Goal: Answer question/provide support

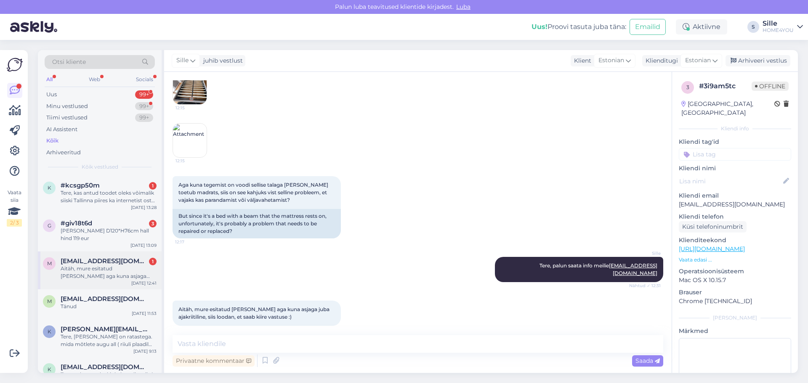
click at [88, 269] on div "Aitäh, mure esitatud meili teel aga kuna asjaga juba ajakriitiline, siis loodan…" at bounding box center [109, 272] width 96 height 15
click at [113, 220] on div "#giv18t6d 3" at bounding box center [109, 224] width 96 height 8
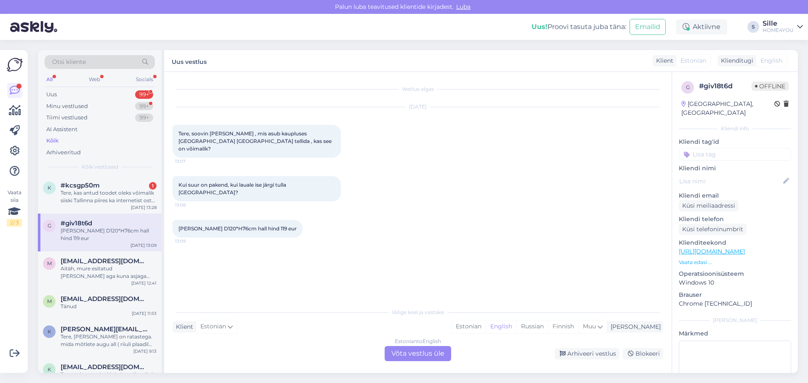
click at [408, 355] on div "Estonian to English Võta vestlus üle" at bounding box center [417, 353] width 66 height 15
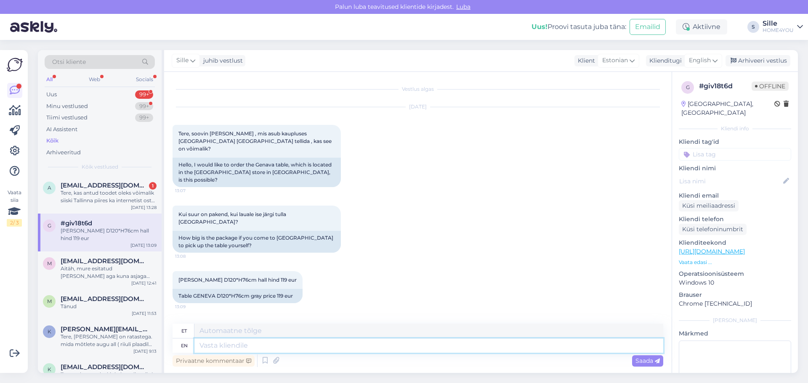
click at [344, 345] on textarea at bounding box center [428, 346] width 469 height 14
type textarea "Tere,"
type textarea "Tere, soovitame"
type textarea "Tere, soovime"
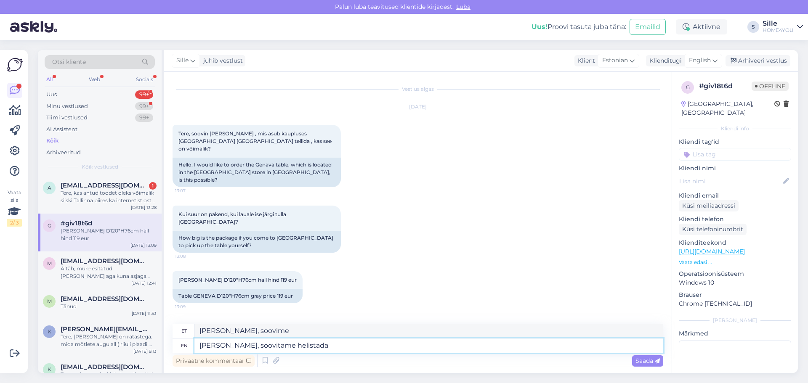
type textarea "Tere, soovitame helistada"
type textarea "Tere, soovime helistada"
type textarea "Tere, soovitame helistada poodi"
type textarea "Tere, soovitame helistada poodi , e"
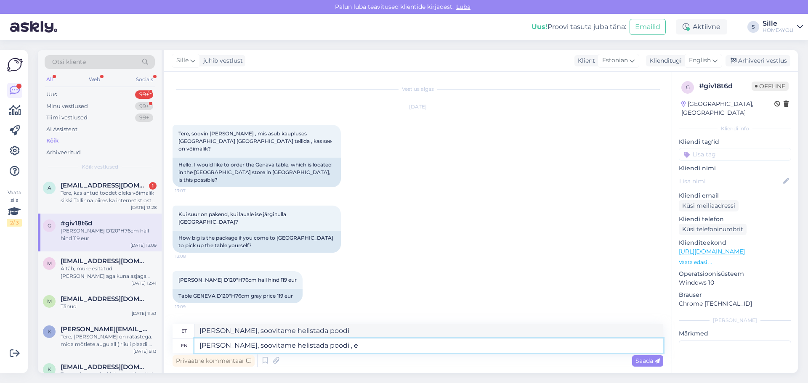
type textarea "Tere, soovitame helistada poodi ,"
type textarea "Tere, soovitame helistada poodi , et"
type textarea "Tere, soovitame helistada poodi , et uurida"
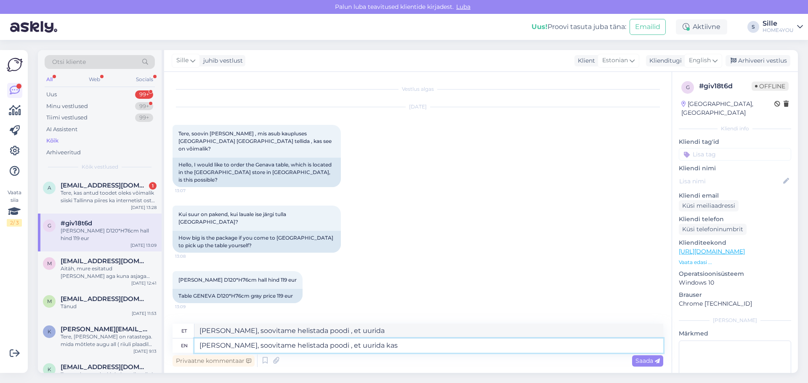
type textarea "Tere, soovitame helistada poodi , et uurida kas"
type textarea "Tere, soovitame helistada poodi , et uurib kas"
type textarea "Tere, soovitame helistada poodi , et uurida kas laud"
type textarea "Tere, soovitame helistada poodi , et uuritakse kas laud"
type textarea "Tere, soovitame helistada poodi , et uurida kas laud on"
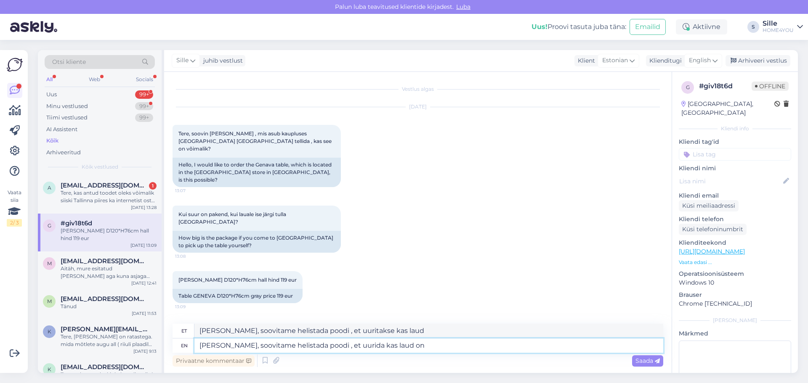
type textarea "Tere, soovitame helistada poodi , et uuritakse kas laud on"
type textarea "Tere, soovitame helistada poodi , et uurida kas laud on pakendis"
type textarea "Tere, soovitame helistada poodi , et uuritakse kas laud on pakendis"
type textarea "Tere, soovitame helistada poodi , et uurida kas laud on pakendis v"
type textarea "Tere, soovitame helistada poodi , et uuritakse kas laud on pakendis v"
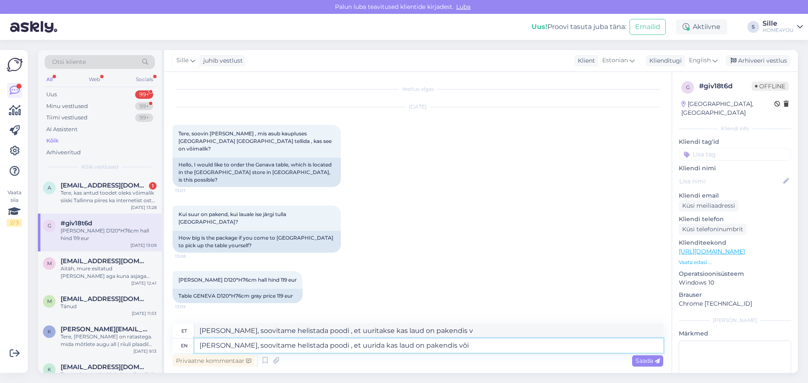
type textarea "Tere, soovitame helistada poodi , et uurida kas laud on pakendis või"
type textarea "Tere, soovitame helistada poodi , et uuritakse kas laud on pakendis või"
type textarea "Tere, soovitame helistada poodi , et uurida kas laud on pakendis või kokkupandud"
type textarea "Tere, soovitame helistada poodi , et uuritakse kas laud on pakendis või kokkupa…"
type textarea "Tere, soovitame helistada poodi , et uurida kas laud on pakendis või kokkupandu…"
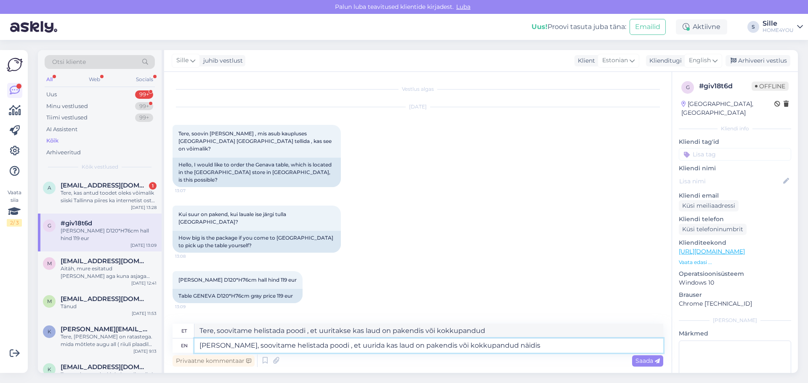
type textarea "Tere, soovitame helistada poodi , et uuritakse kas laud on pakendis või kokkupa…"
type textarea "[PERSON_NAME], soovitame helistada poodi , et uurida kas laud on pakendis või k…"
type textarea "Tere, soovitame helistada poodi , et uuritakse kas laud on pakendis või kokkupa…"
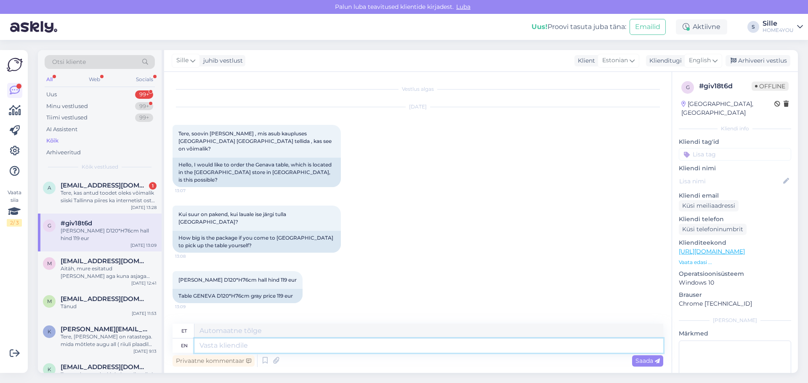
scroll to position [39, 0]
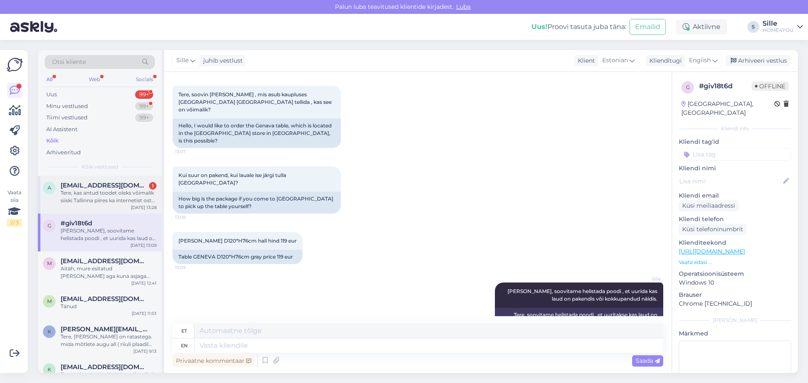
click at [124, 192] on div "Tere, kas antud toodet oleks võimalik siiski Tallinna piires ka internetist ost…" at bounding box center [109, 196] width 96 height 15
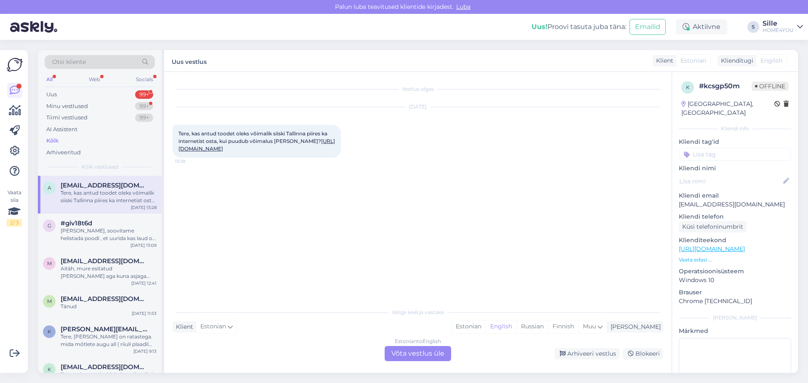
scroll to position [0, 0]
click at [255, 179] on div "Vestlus algas Aug 12 2025 Tere, kas antud toodet oleks võimalik siiski Tallinna…" at bounding box center [421, 188] width 498 height 216
click at [263, 147] on link "https://www.home4you.ee/et/peegel-simone-110x179cm-must/" at bounding box center [256, 145] width 156 height 14
click at [404, 352] on div "Estonian to English Võta vestlus üle" at bounding box center [417, 353] width 66 height 15
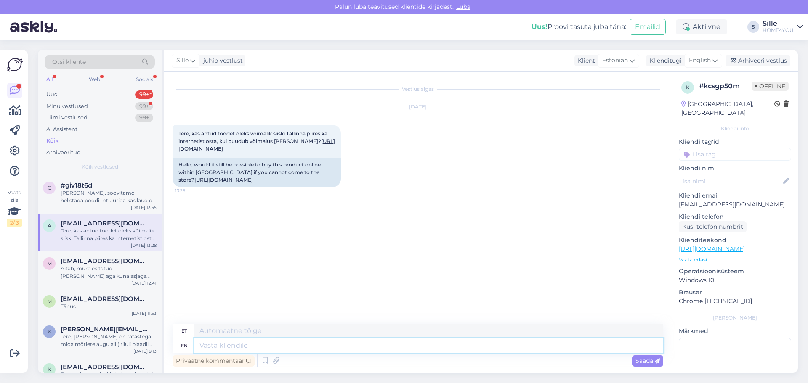
click at [281, 345] on textarea at bounding box center [428, 346] width 469 height 14
type textarea "Tere,"
type textarea "Tere, soovitud"
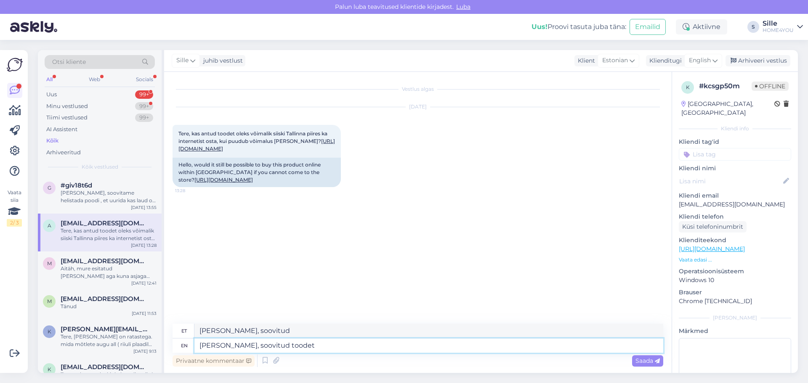
type textarea "Tere, soovitud toodet e"
type textarea "Tere, soovitud tooted"
type textarea "Tere, soovitud toodet e-poest"
type textarea "Tere, soovitud tooted e-poest"
type textarea "Tere, soovitud toodet e-poest osta"
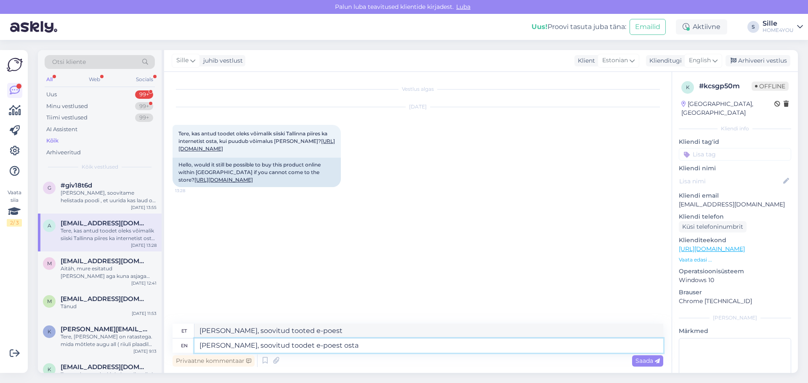
type textarea "Tere, toodet toodet e-poest osta"
type textarea "Tere, soovitud toodet e-poest osta pole v"
type textarea "Tere, toodet toodet e-poest osta pole"
type textarea "Tere, soovitud toodet e-poest osta pole võimalik."
type textarea "Tere, toodet e-poest osta pole võimalik."
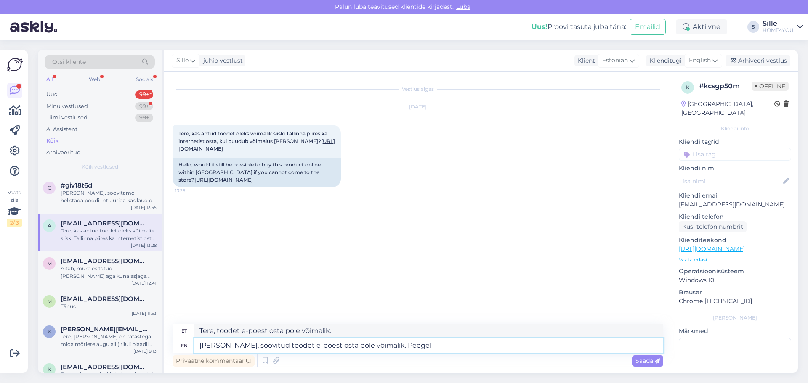
type textarea "Tere, soovitud toodet e-poest osta pole võimalik. Peegel"
type textarea "Tere, toodet e-poest osta pole võimalik. Peegel"
type textarea "Tere, soovitud toodet e-poest osta pole võimalik. Peegel olema s"
type textarea "Tere, toodet e-poest osta pole võimalik. Peegel olema"
type textarea "Tere, soovitud toodet e-poest osta pole võimalik. Peegel olema sjärgmisetes"
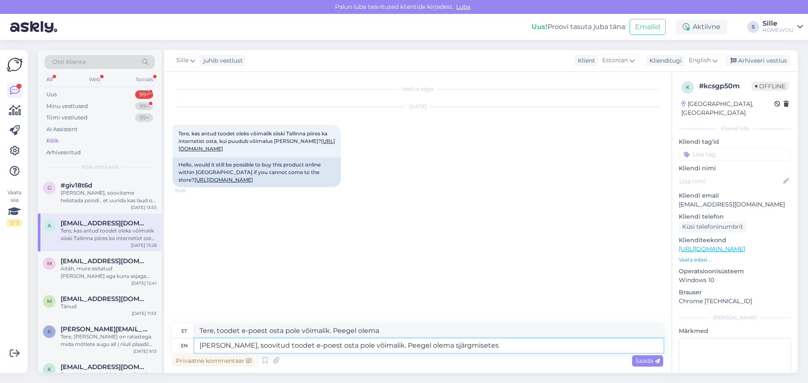
type textarea "Tere, toodet e-poest osta pole võimalik. Peegel olema järgmistes"
type textarea "Tere, soovitud toodet e-poest osta pole võimalik. Peegel olema sjärgmisetes kau…"
type textarea "Tere, toodet e-poest osta pole võimalik. Peegel olema sjärgmistes kauplustes:"
click at [412, 345] on textarea "Tere, soovitud toodet e-poest osta pole võimalik. Peegel olema sjärgmisetes kau…" at bounding box center [428, 346] width 469 height 14
click at [414, 345] on textarea "Tere, soovitud toodet e-poest osta pole võimalik. Peegel olema sjärgmisetes kau…" at bounding box center [428, 346] width 469 height 14
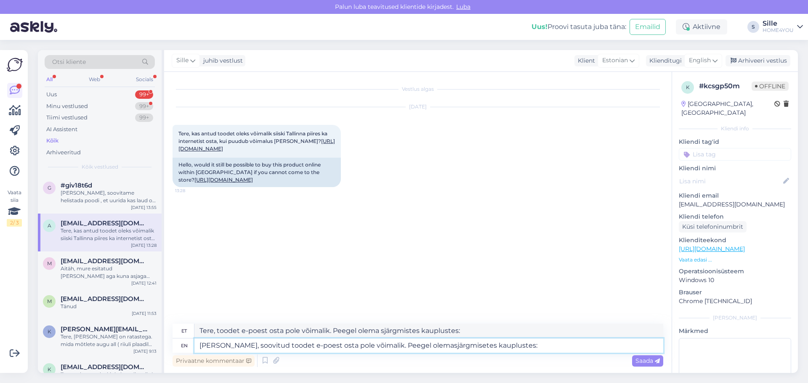
type textarea "Tere, soovitud toodet e-poest osta pole võimalik. Peegel olemas järgmisetes kau…"
type textarea "Tere, toodet e-poest osta pole võimalik. Peegel olemas järgmisetes kauplustes:"
click at [496, 343] on textarea "Tere, soovitud toodet e-poest osta pole võimalik. Peegel olemas järgmisetes kau…" at bounding box center [428, 346] width 469 height 14
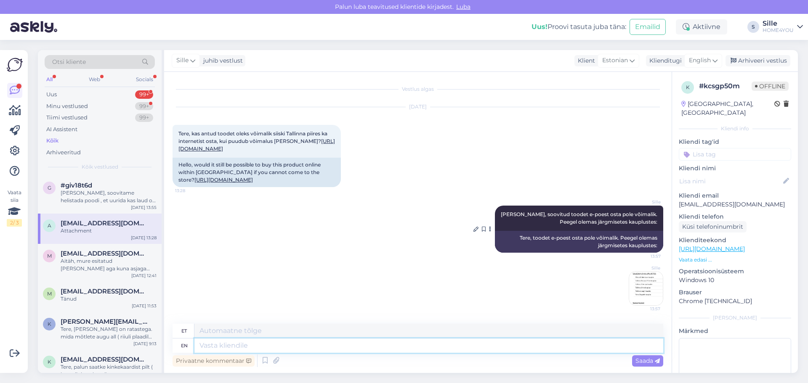
scroll to position [14, 0]
click at [111, 230] on div "Attachment" at bounding box center [109, 231] width 96 height 8
click at [114, 265] on div "Aitäh, mure esitatud [PERSON_NAME] aga kuna asjaga juba ajakriitiline, siis loo…" at bounding box center [109, 264] width 96 height 15
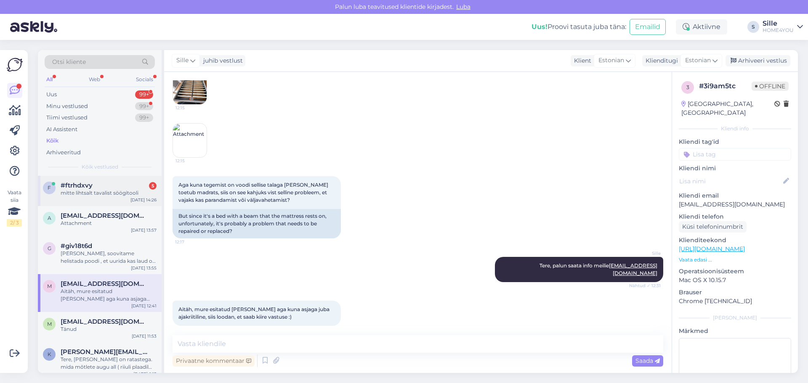
click at [120, 190] on div "mitte lihtsalt tavalist söögitooli" at bounding box center [109, 193] width 96 height 8
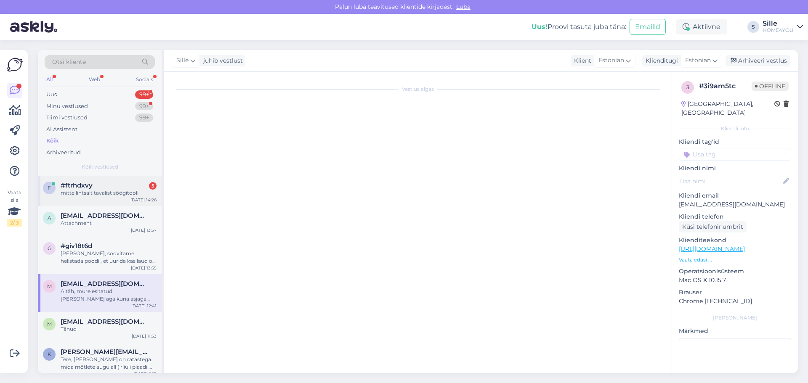
scroll to position [0, 0]
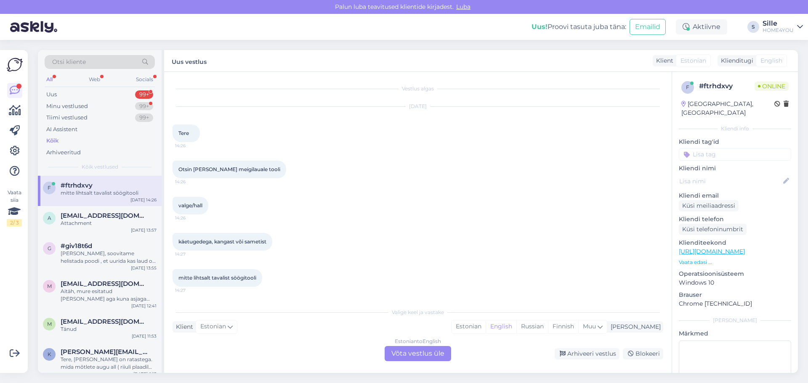
click at [416, 355] on div "Estonian to English Võta vestlus üle" at bounding box center [417, 353] width 66 height 15
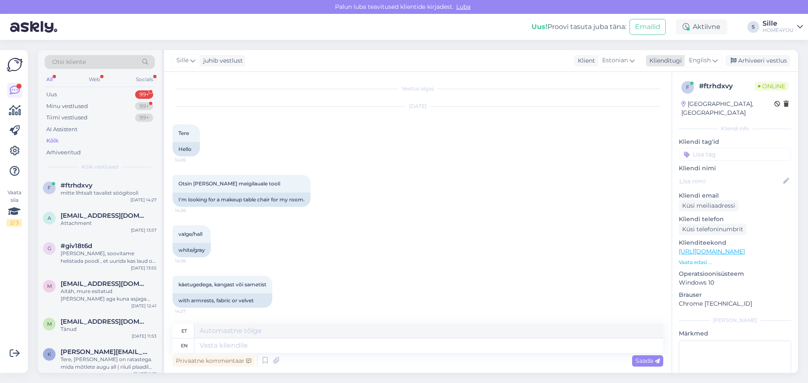
click at [702, 60] on span "English" at bounding box center [700, 60] width 22 height 9
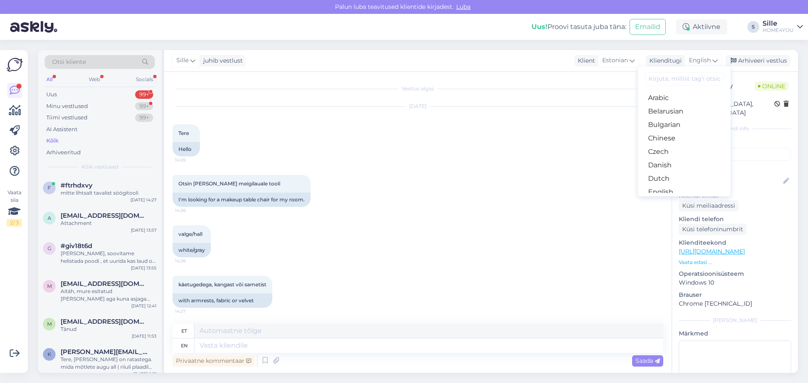
click at [661, 199] on link "Estonian" at bounding box center [684, 205] width 93 height 13
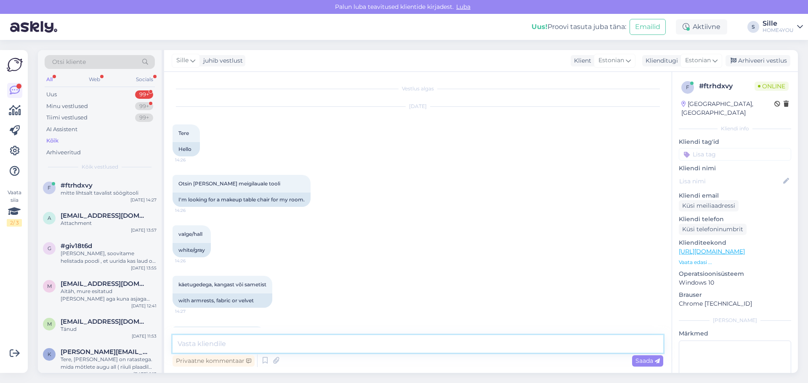
click at [298, 348] on textarea at bounding box center [417, 344] width 490 height 18
type textarea "Tere, kas selline tool võiks sobida?"
drag, startPoint x: 352, startPoint y: 344, endPoint x: 323, endPoint y: 348, distance: 28.5
click at [325, 352] on div "Vestlus algas Aug 12 2025 Tere 14:26 Hello Otsin oma tuppa meigilauale tooli 14…" at bounding box center [417, 222] width 507 height 301
drag, startPoint x: 323, startPoint y: 342, endPoint x: 318, endPoint y: 345, distance: 5.8
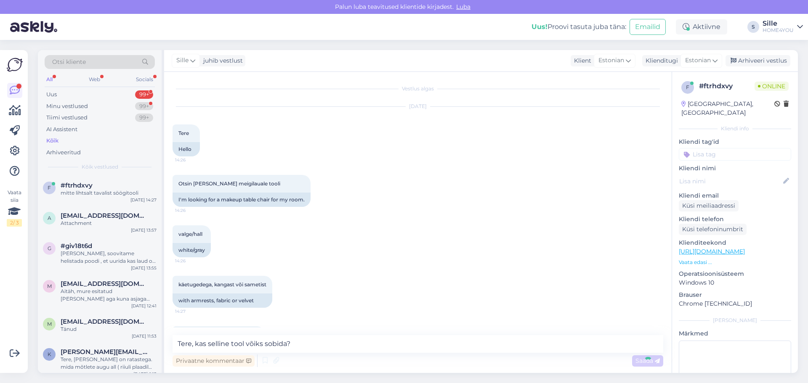
click at [318, 345] on div "Vestlus algas Aug 12 2025 Tere 14:26 Hello Otsin oma tuppa meigilauale tooli 14…" at bounding box center [417, 222] width 507 height 301
click at [318, 343] on div "Vestlus algas Aug 12 2025 Tere 14:26 Hello Otsin oma tuppa meigilauale tooli 14…" at bounding box center [417, 222] width 507 height 301
click at [318, 340] on div "Vestlus algas Aug 12 2025 Tere 14:26 Hello Otsin oma tuppa meigilauale tooli 14…" at bounding box center [417, 222] width 507 height 301
drag, startPoint x: 318, startPoint y: 340, endPoint x: 513, endPoint y: 323, distance: 195.1
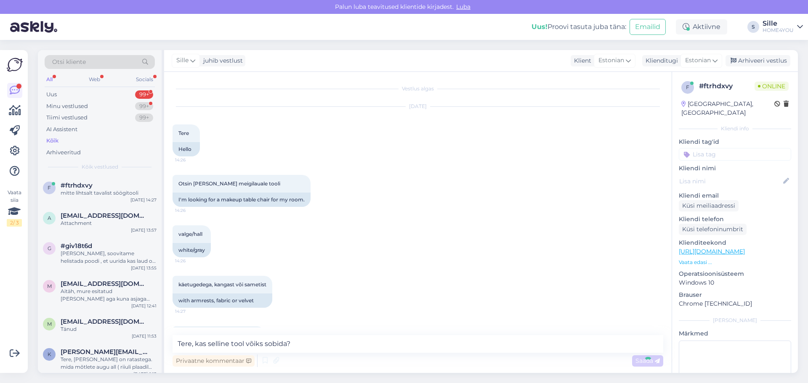
click at [452, 339] on div "Vestlus algas Aug 12 2025 Tere 14:26 Hello Otsin oma tuppa meigilauale tooli 14…" at bounding box center [417, 222] width 507 height 301
click at [645, 360] on div "Vestlus algas Aug 12 2025 Tere 14:26 Hello Otsin oma tuppa meigilauale tooli 14…" at bounding box center [417, 222] width 507 height 301
click at [646, 360] on div "Vestlus algas Aug 12 2025 Tere 14:26 Hello Otsin oma tuppa meigilauale tooli 14…" at bounding box center [417, 222] width 507 height 301
click at [53, 138] on div "Kõik" at bounding box center [52, 141] width 12 height 8
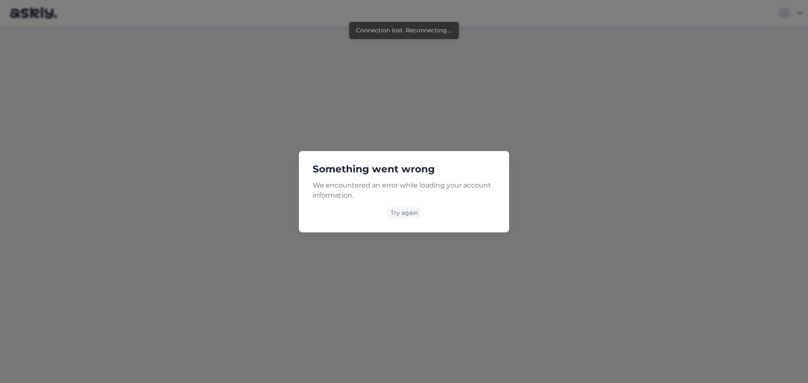
click at [424, 211] on div "Try again" at bounding box center [404, 212] width 183 height 11
click at [406, 216] on div "Try again" at bounding box center [404, 212] width 34 height 11
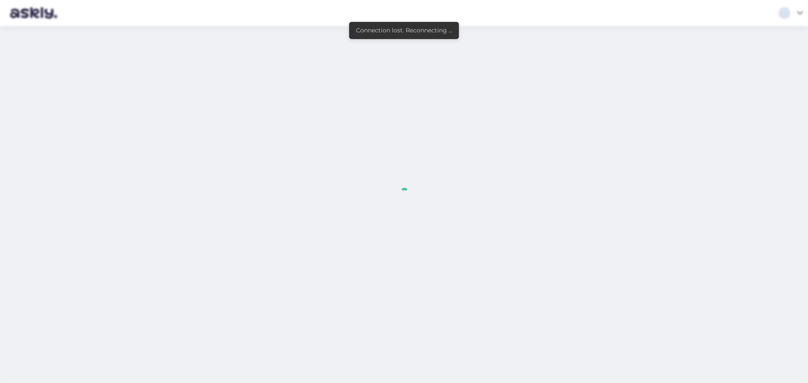
click at [170, 186] on div at bounding box center [404, 191] width 808 height 383
click at [542, 63] on div at bounding box center [404, 191] width 808 height 383
click at [411, 30] on div "Connection lost. Reconnecting ..." at bounding box center [404, 30] width 96 height 9
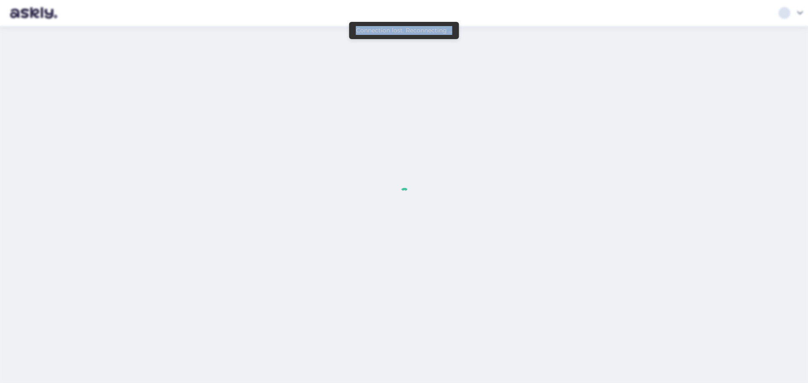
click at [411, 30] on div "Connection lost. Reconnecting ..." at bounding box center [404, 30] width 96 height 9
drag, startPoint x: 368, startPoint y: 81, endPoint x: 266, endPoint y: 79, distance: 102.2
click at [364, 84] on div at bounding box center [404, 191] width 808 height 383
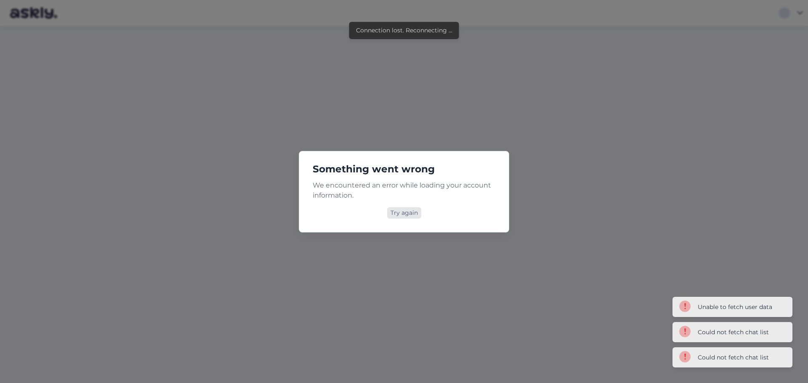
click at [415, 212] on div "Try again" at bounding box center [404, 212] width 34 height 11
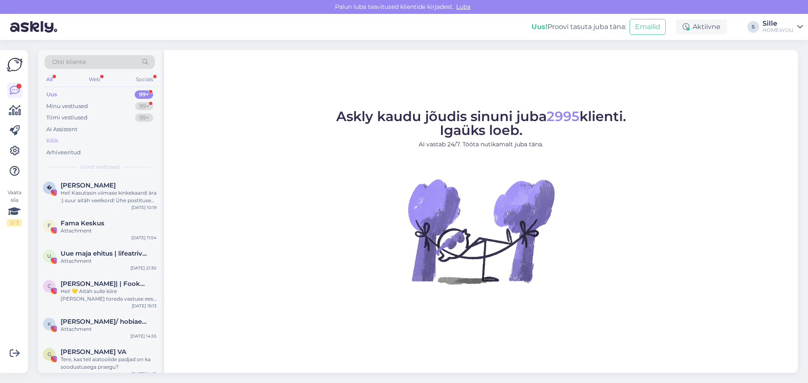
click at [56, 141] on div "Kõik" at bounding box center [52, 141] width 12 height 8
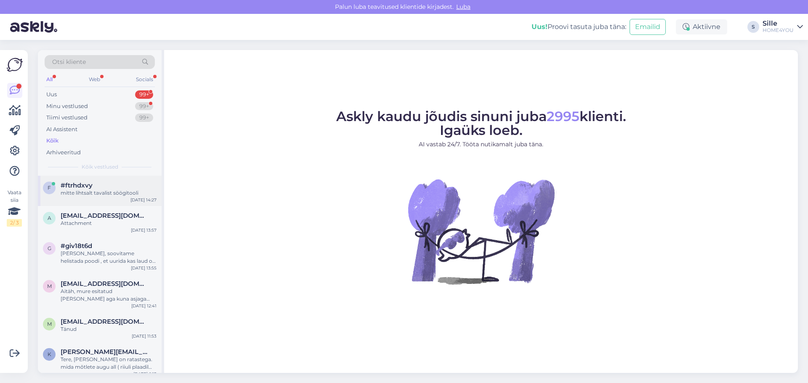
click at [93, 190] on div "mitte lihtsalt tavalist söögitooli" at bounding box center [109, 193] width 96 height 8
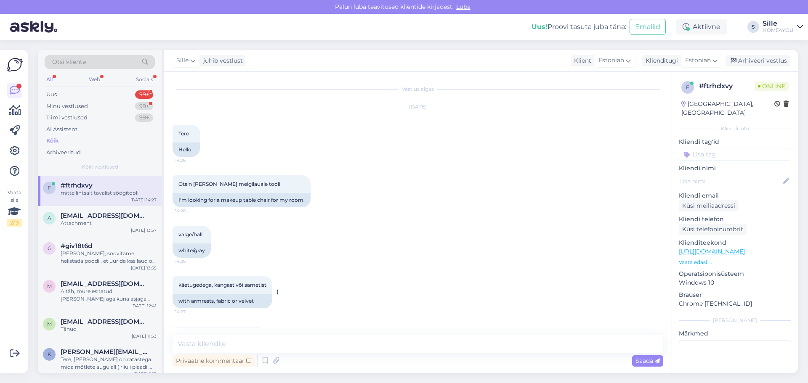
scroll to position [40, 0]
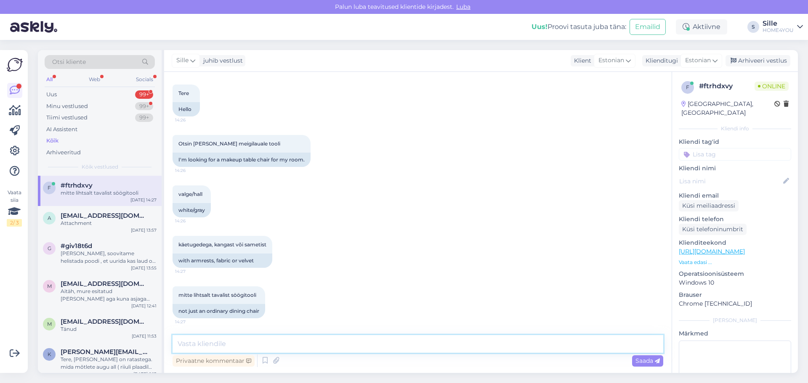
click at [257, 351] on textarea at bounding box center [417, 344] width 490 height 18
paste textarea "[URL][DOMAIN_NAME][PERSON_NAME]"
type textarea "Tere, pakume sellist tooli:[URL][DOMAIN_NAME][PERSON_NAME]"
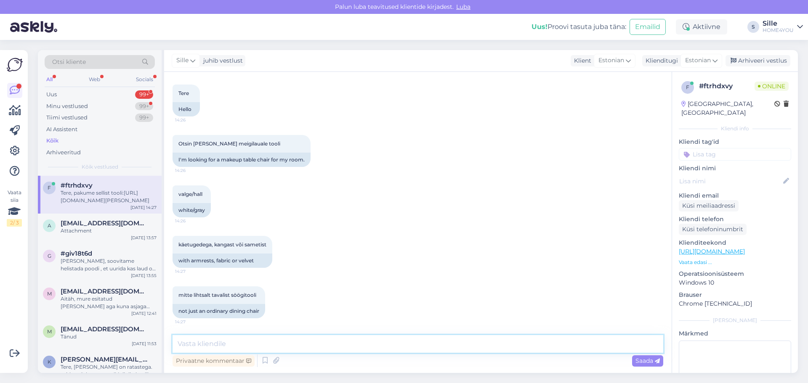
scroll to position [84, 0]
